Goal: Transaction & Acquisition: Purchase product/service

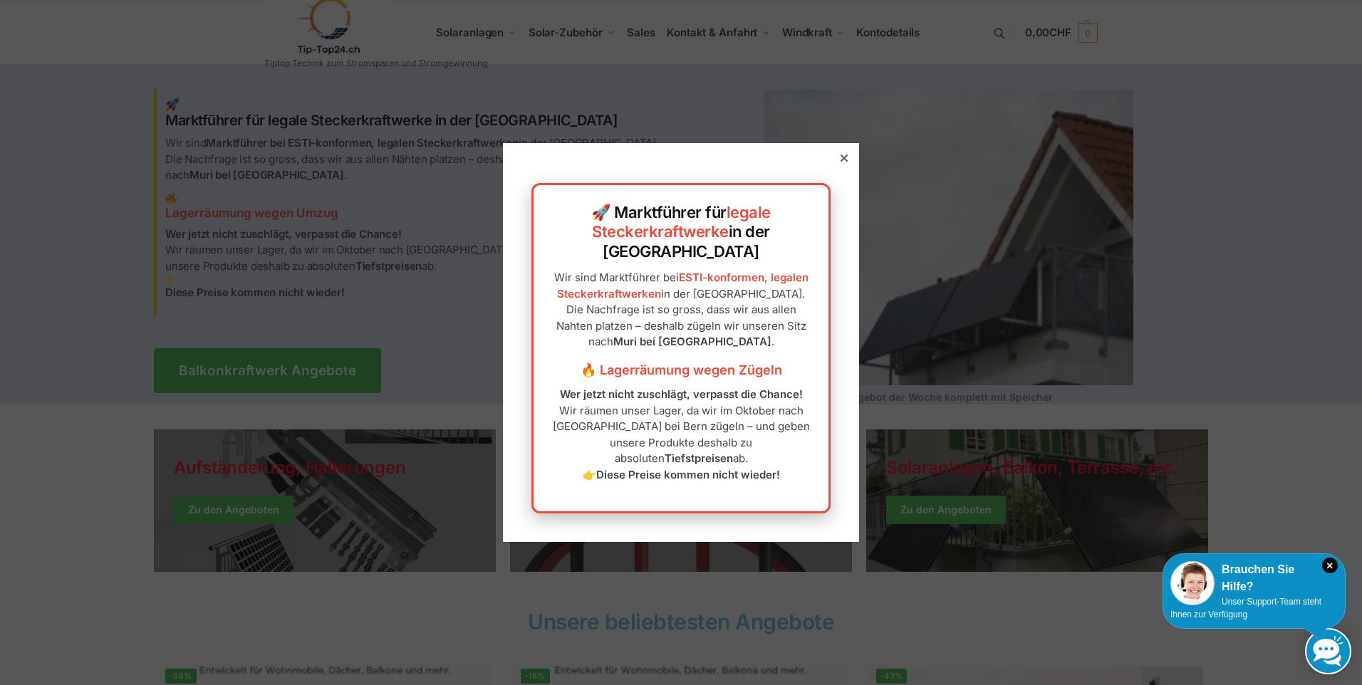
click at [837, 165] on div at bounding box center [843, 158] width 13 height 13
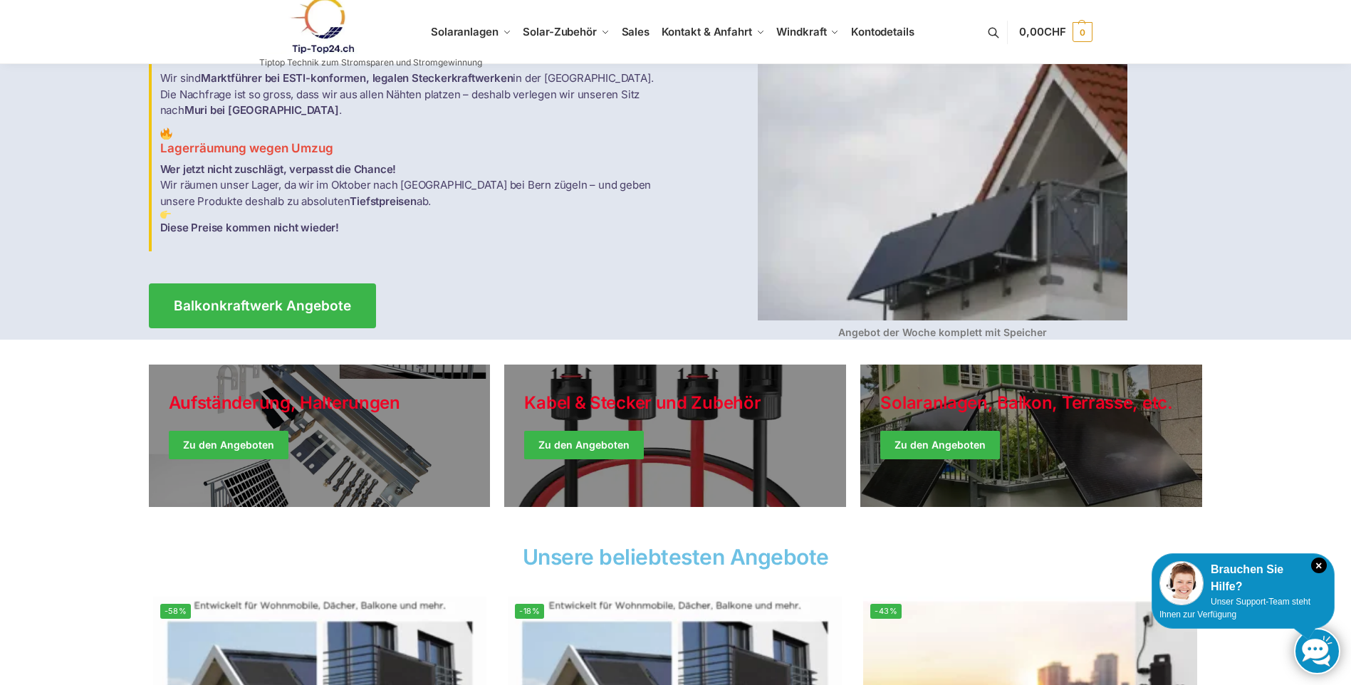
scroll to position [142, 0]
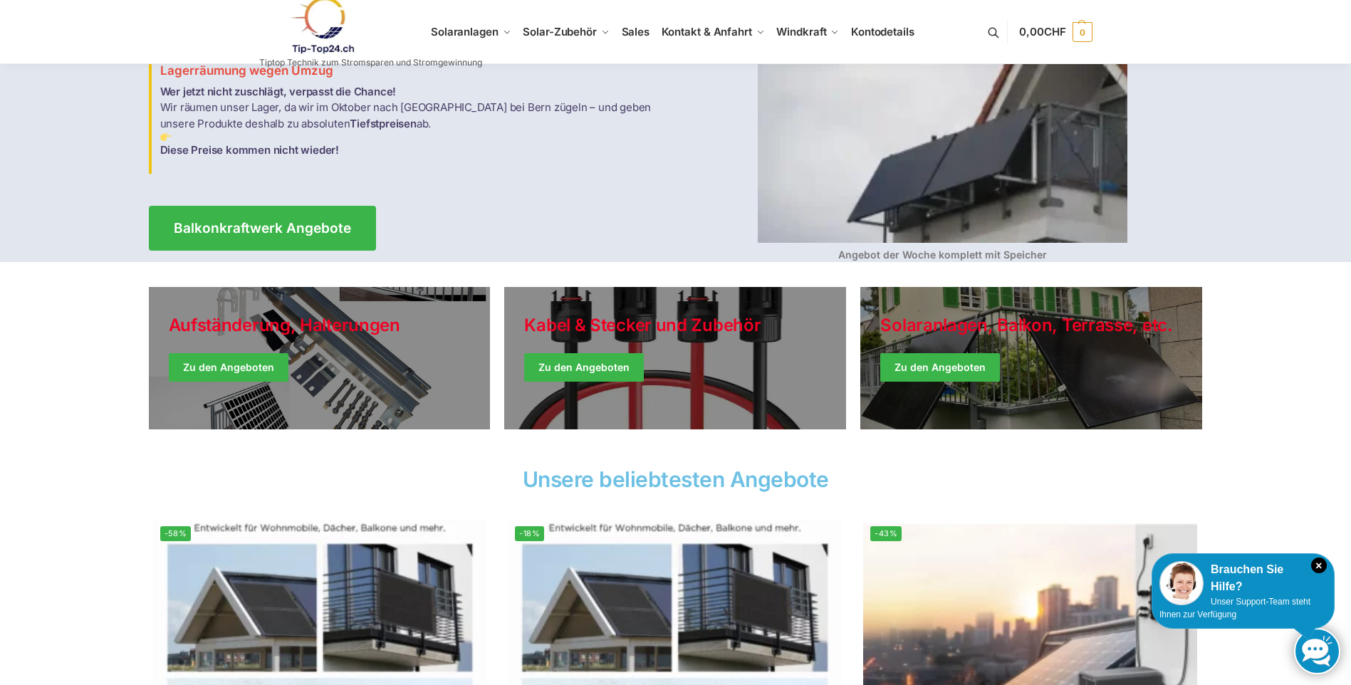
click at [273, 362] on link "Holiday Style" at bounding box center [320, 358] width 342 height 142
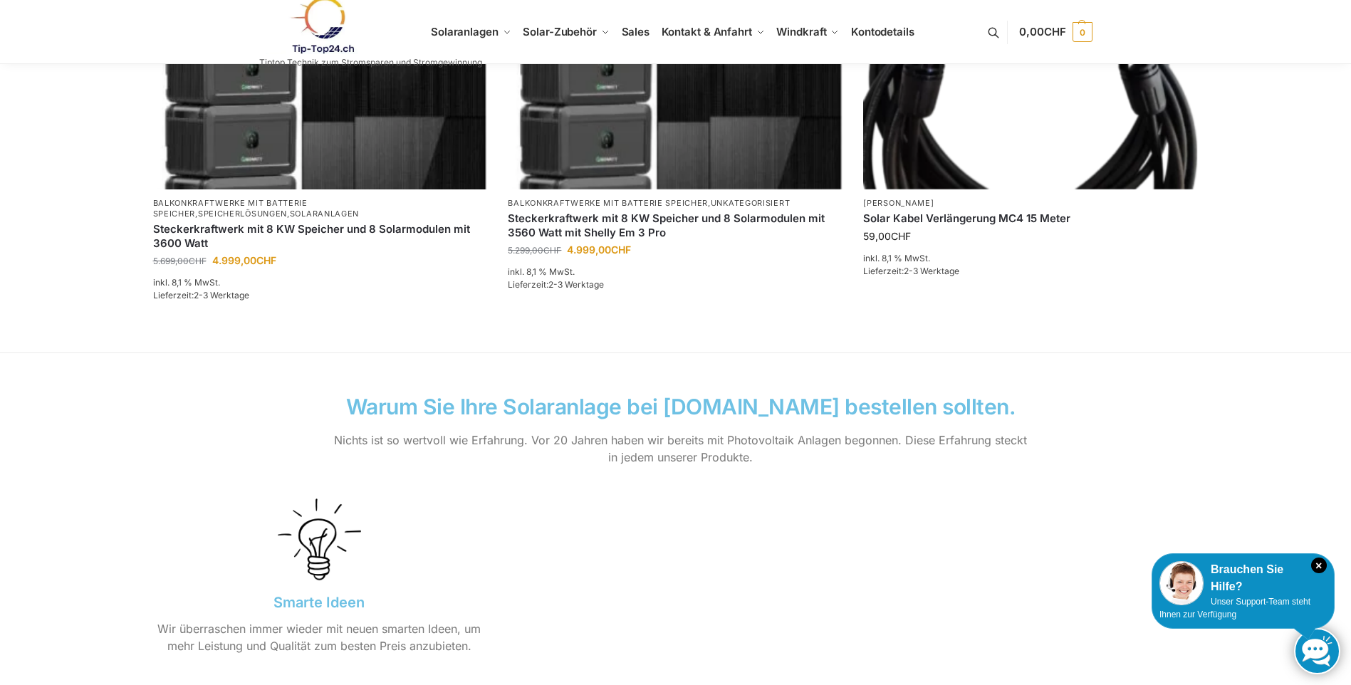
scroll to position [1139, 0]
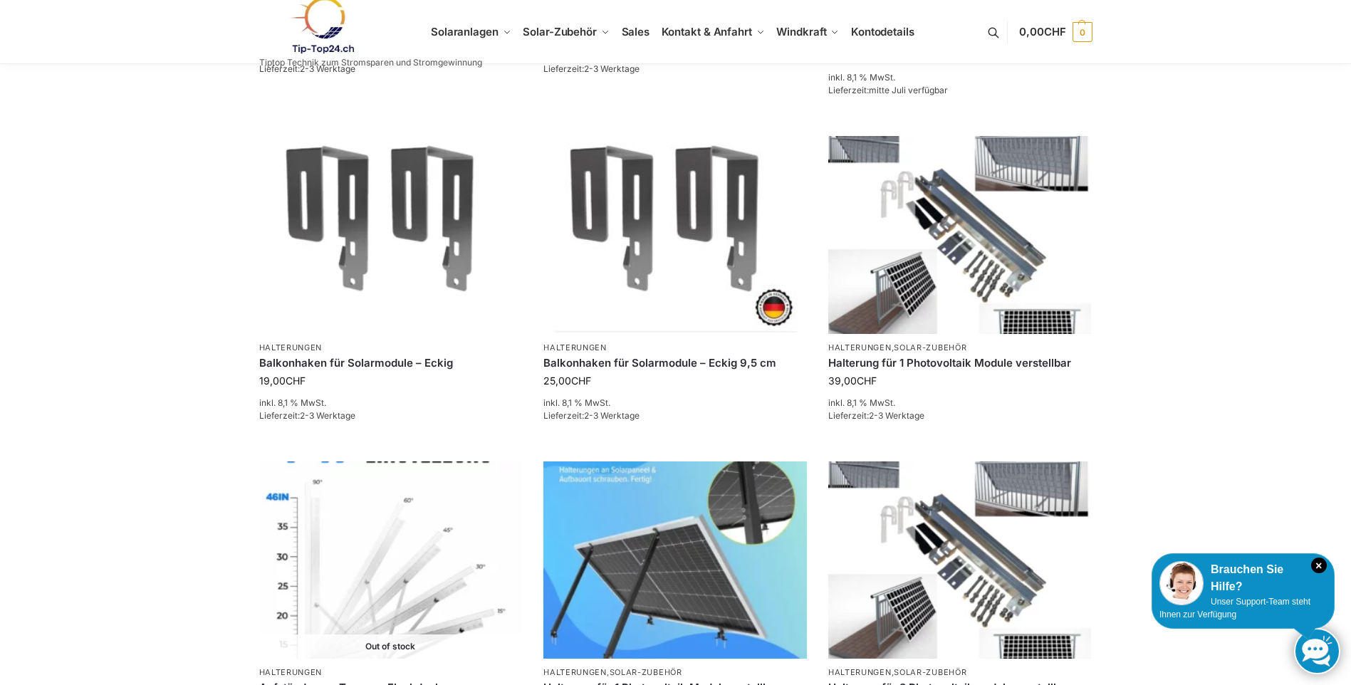
scroll to position [855, 0]
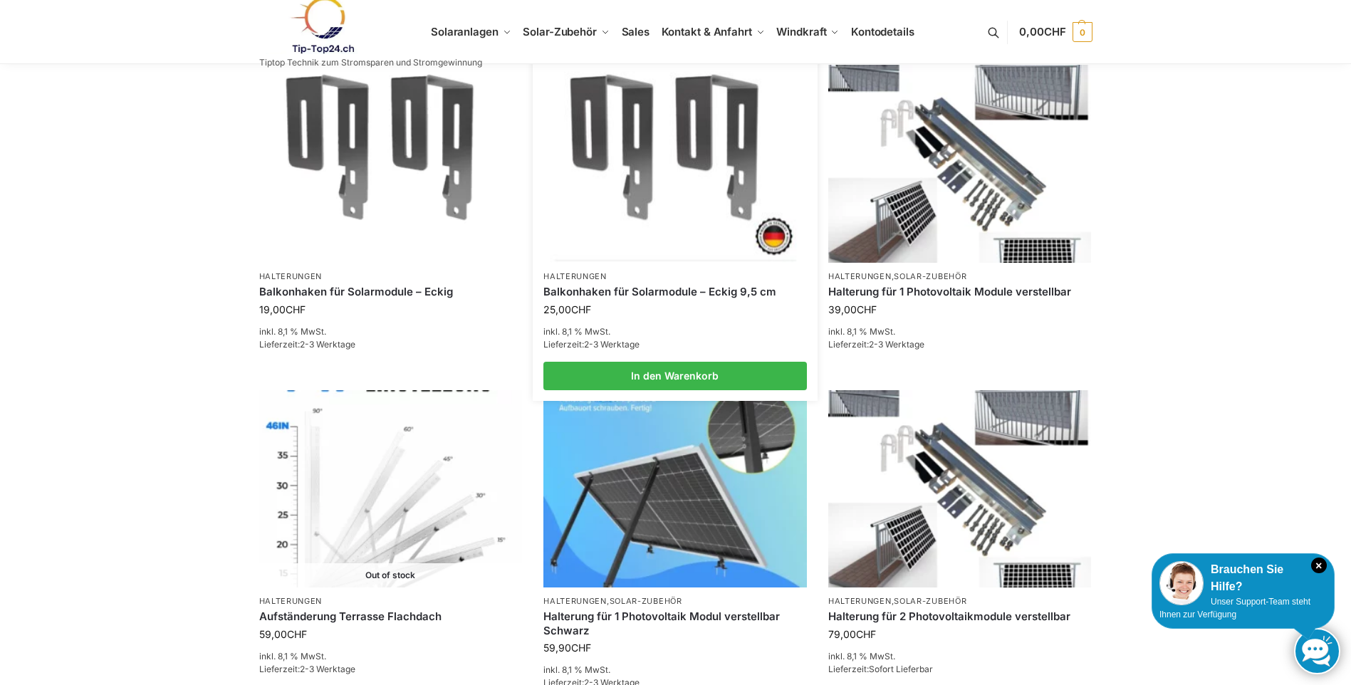
click at [689, 142] on img at bounding box center [674, 163] width 263 height 197
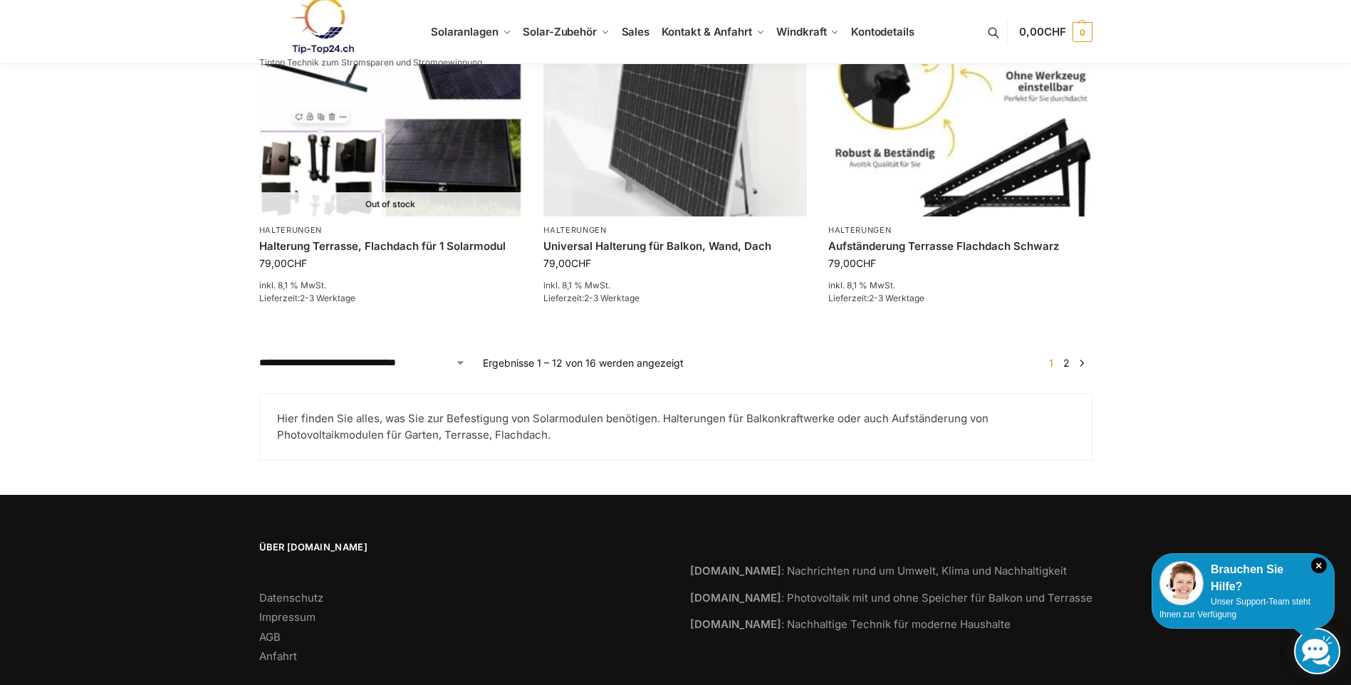
scroll to position [1582, 0]
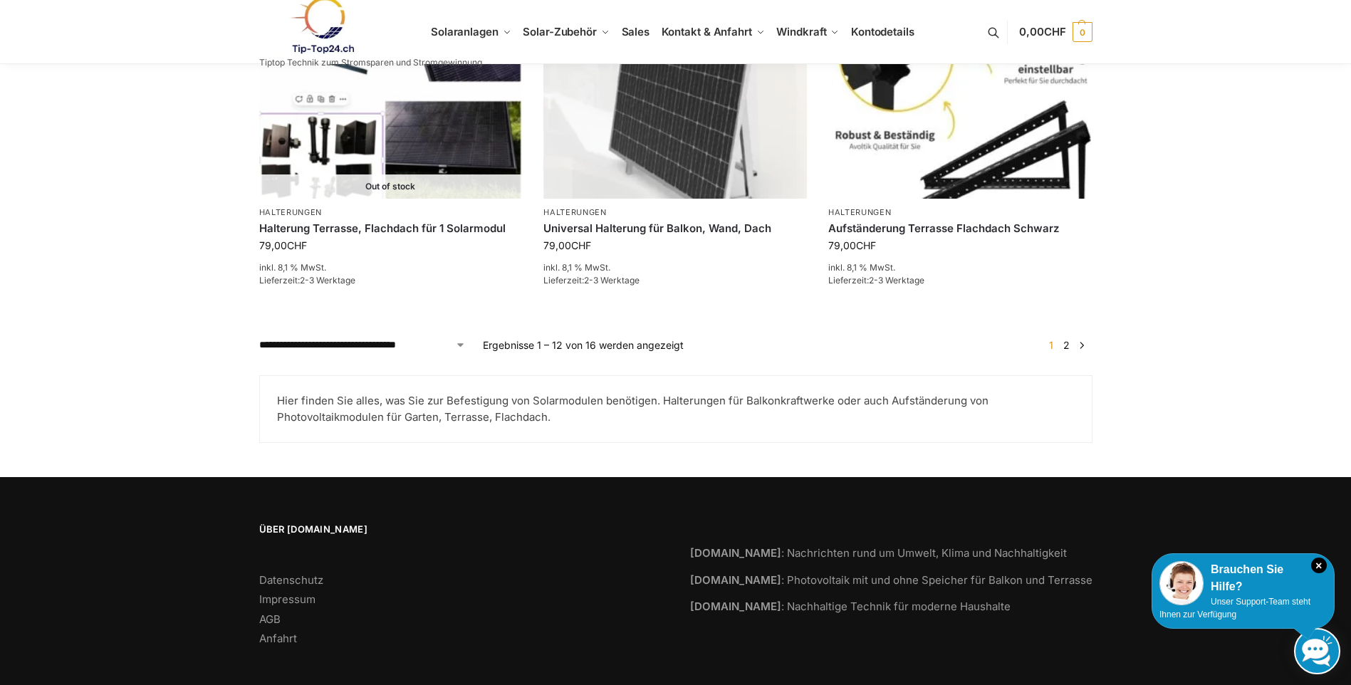
click at [1063, 339] on link "2" at bounding box center [1067, 345] width 14 height 12
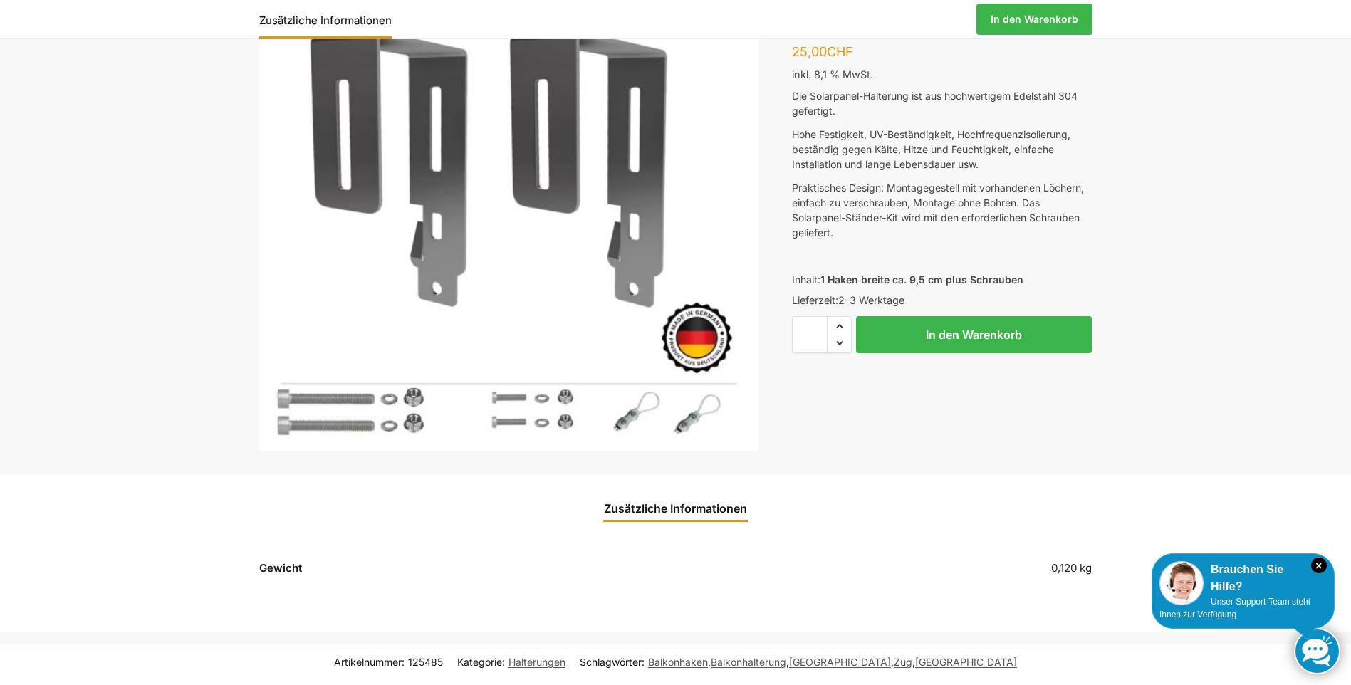
scroll to position [71, 0]
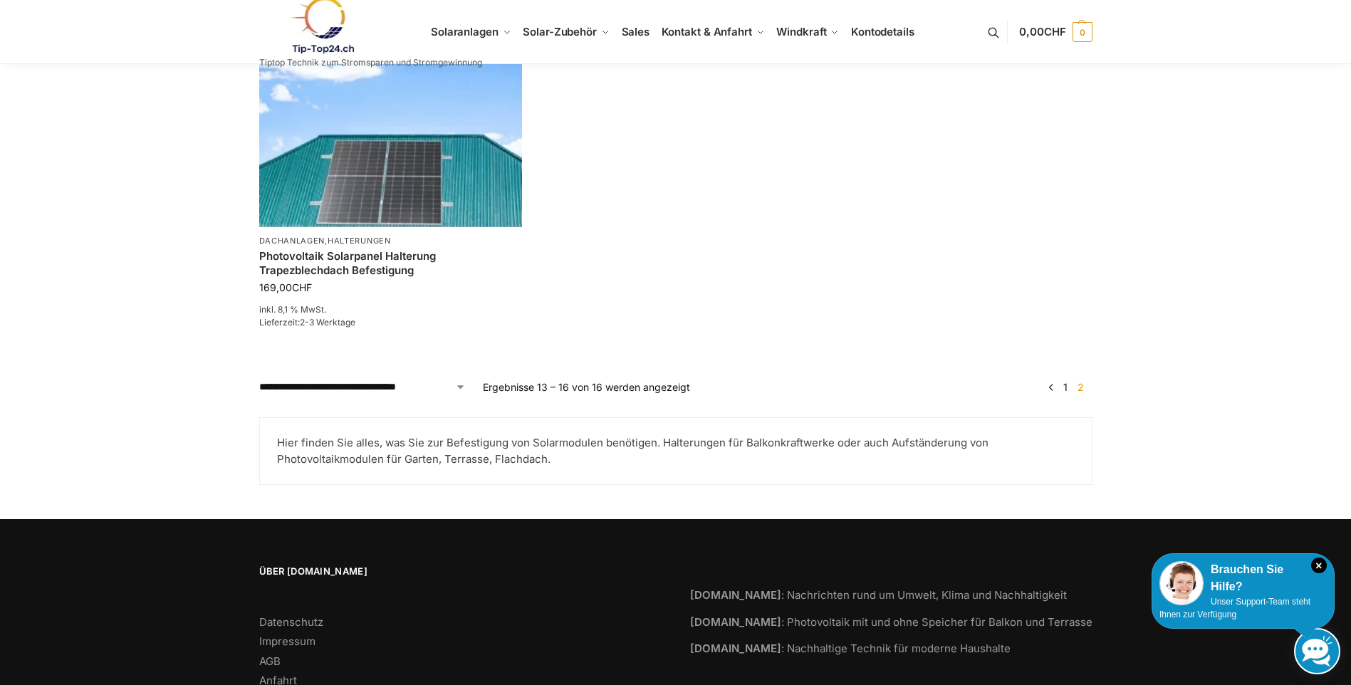
scroll to position [949, 0]
